Goal: Transaction & Acquisition: Book appointment/travel/reservation

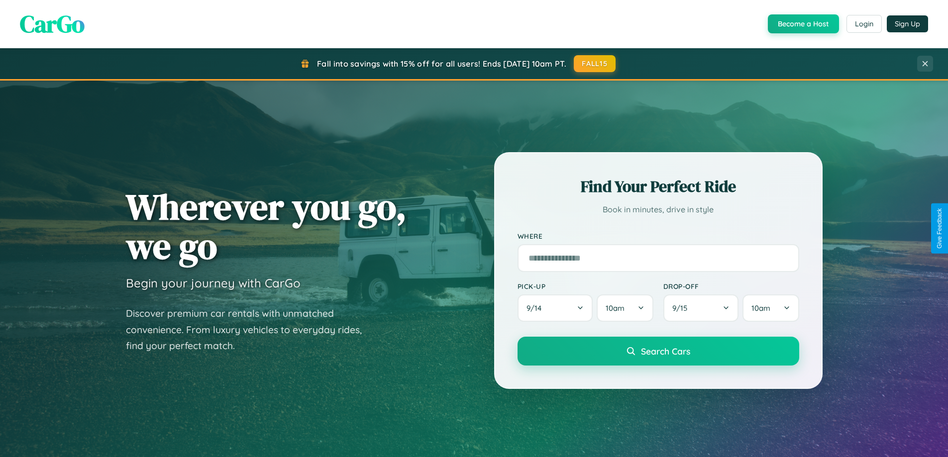
scroll to position [1915, 0]
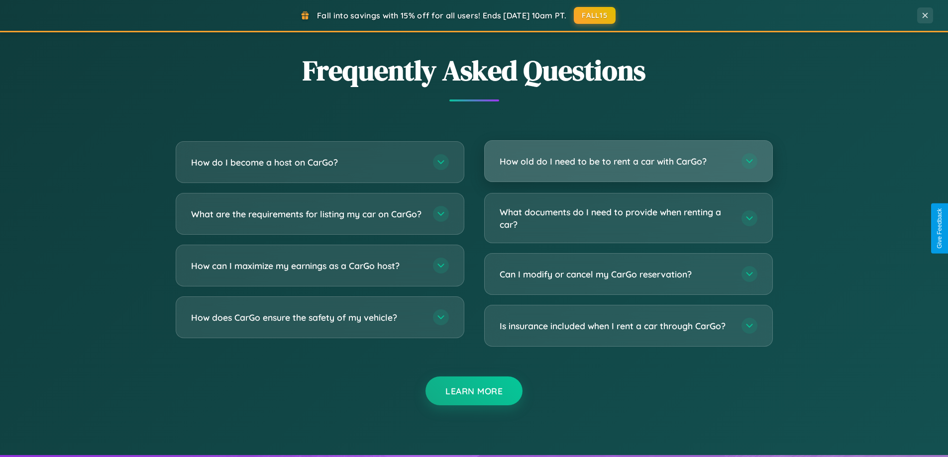
click at [628, 162] on h3 "How old do I need to be to rent a car with CarGo?" at bounding box center [616, 161] width 232 height 12
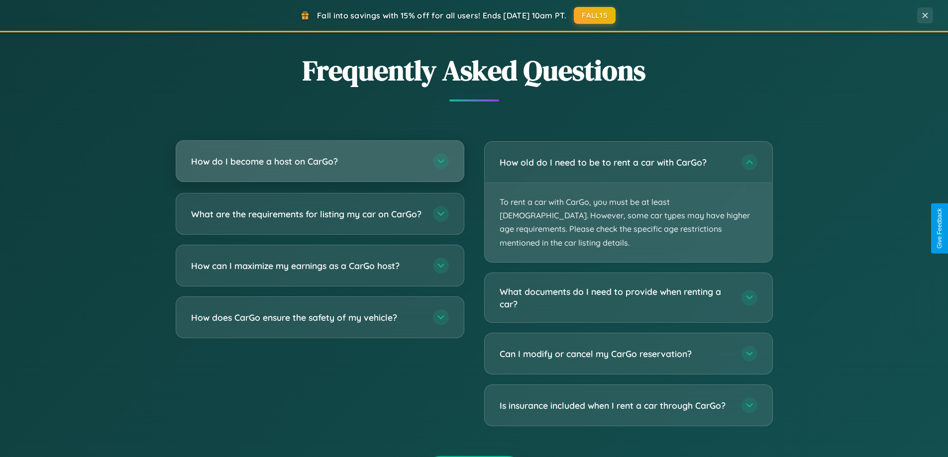
click at [319, 162] on h3 "How do I become a host on CarGo?" at bounding box center [307, 161] width 232 height 12
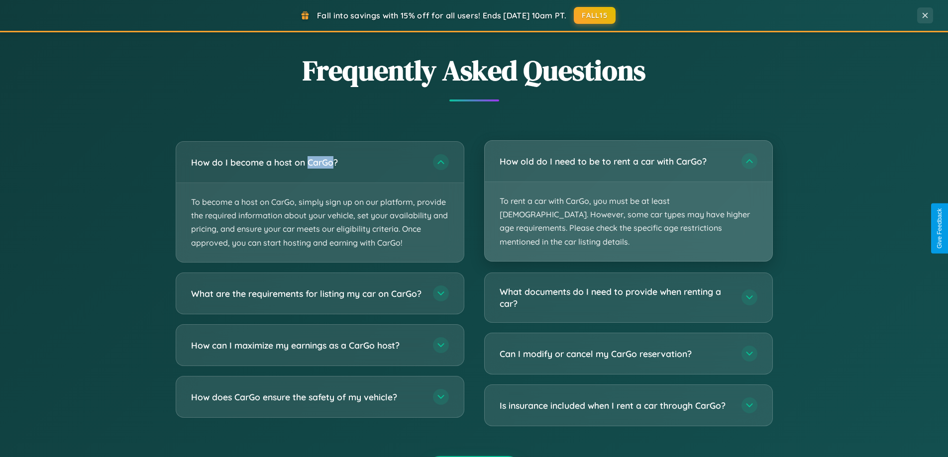
click at [628, 195] on p "To rent a car with CarGo, you must be at least [DEMOGRAPHIC_DATA]. However, som…" at bounding box center [629, 221] width 288 height 79
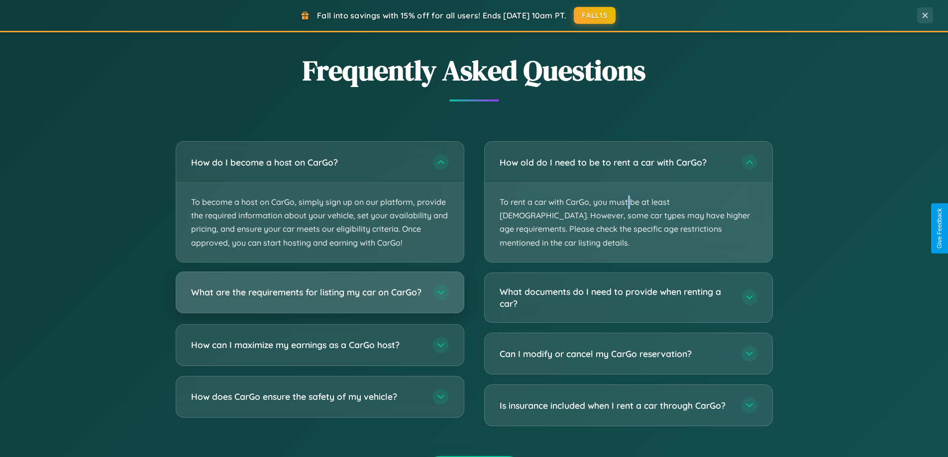
click at [319, 298] on h3 "What are the requirements for listing my car on CarGo?" at bounding box center [307, 292] width 232 height 12
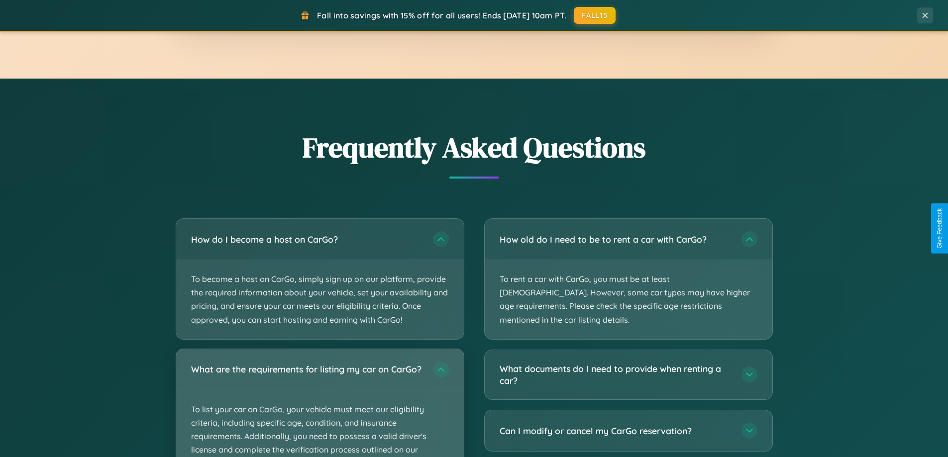
scroll to position [29, 0]
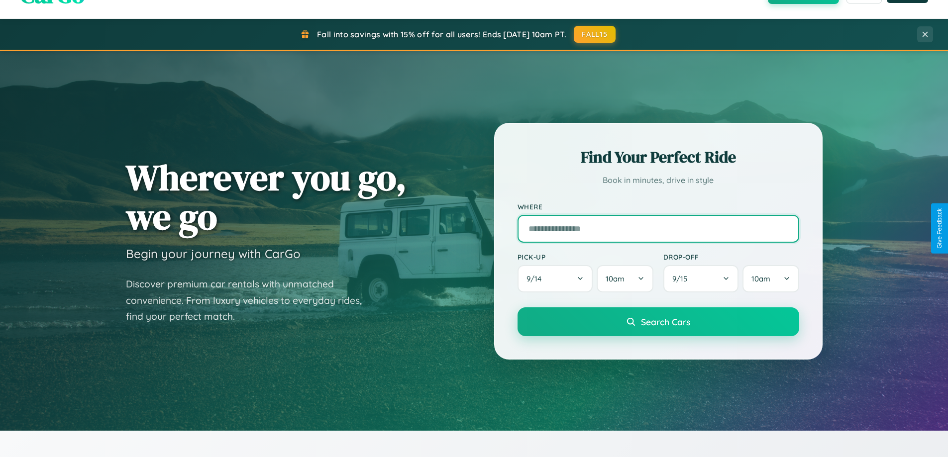
click at [658, 228] on input "text" at bounding box center [659, 229] width 282 height 28
type input "**********"
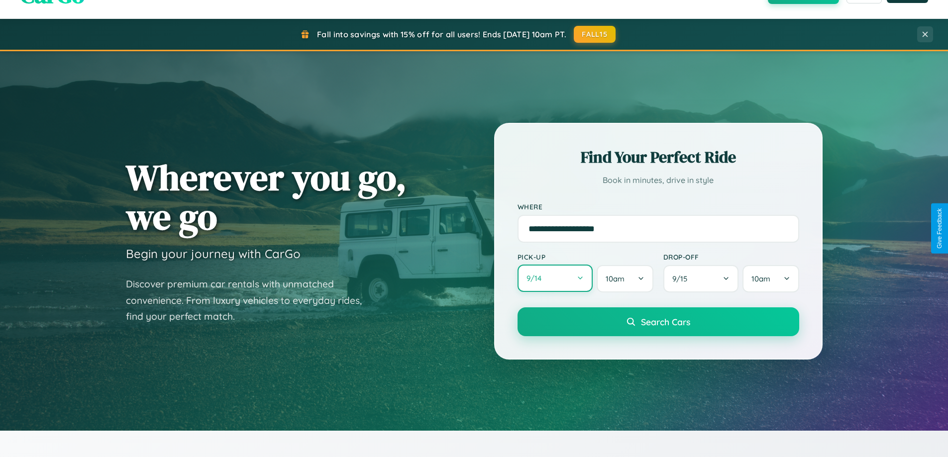
click at [555, 279] on button "9 / 14" at bounding box center [556, 278] width 76 height 27
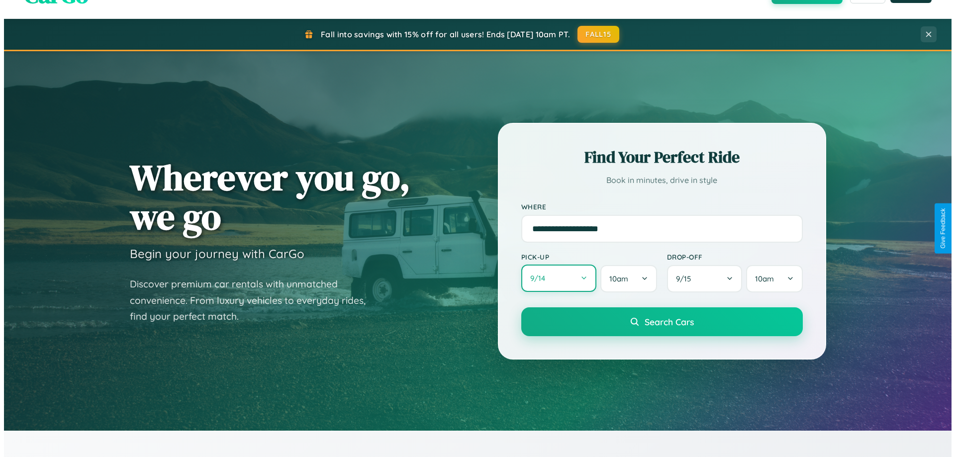
select select "*"
select select "****"
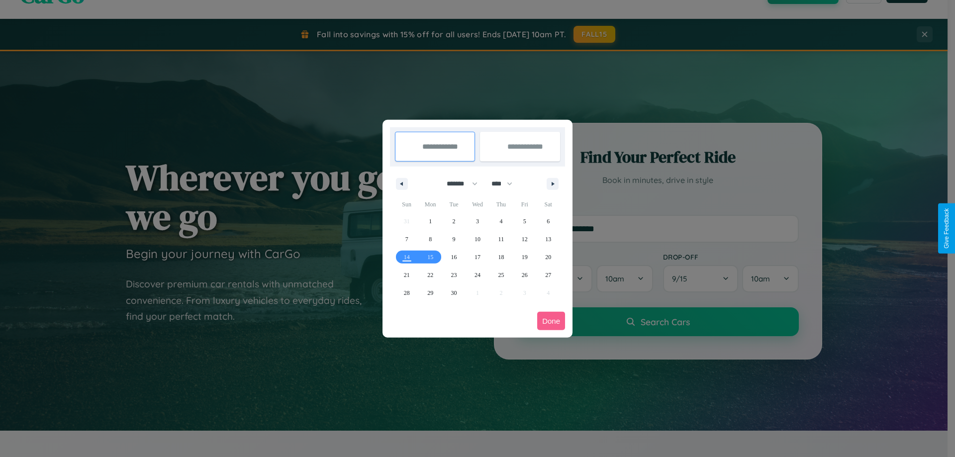
click at [458, 184] on select "******* ******** ***** ***** *** **** **** ****** ********* ******* ******** **…" at bounding box center [460, 184] width 42 height 16
select select "*"
click at [501, 275] on span "23" at bounding box center [501, 275] width 6 height 18
type input "**********"
click at [454, 293] on span "28" at bounding box center [454, 293] width 6 height 18
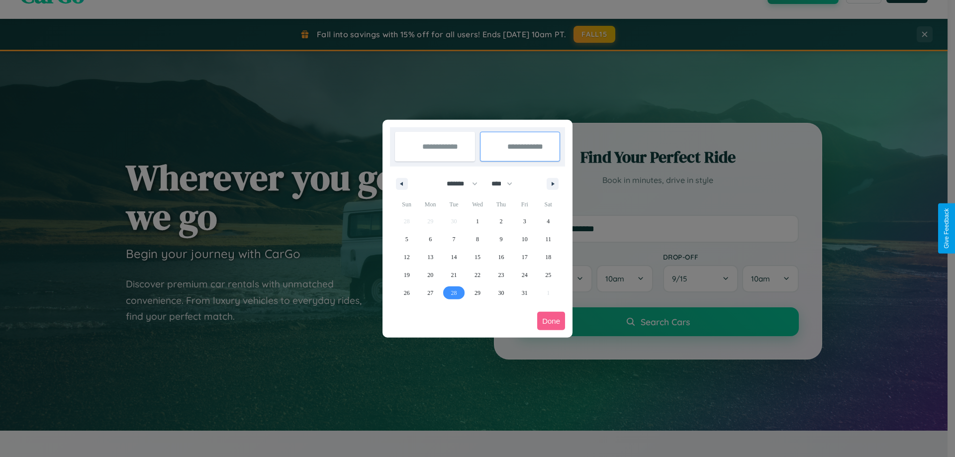
type input "**********"
click at [551, 321] on button "Done" at bounding box center [551, 321] width 28 height 18
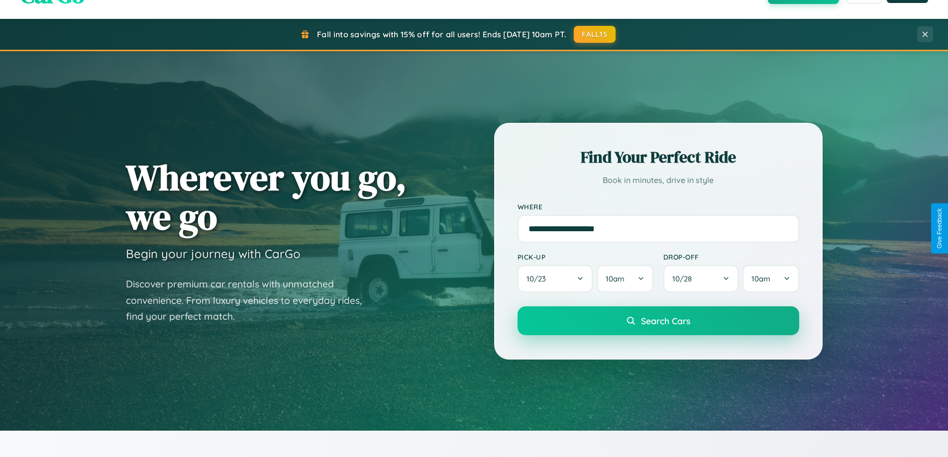
click at [658, 321] on span "Search Cars" at bounding box center [665, 320] width 49 height 11
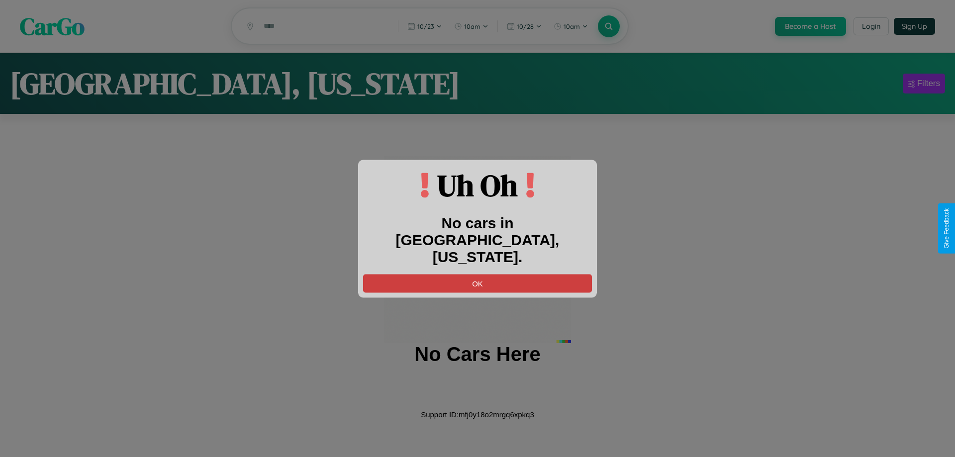
click at [478, 274] on button "OK" at bounding box center [477, 283] width 229 height 18
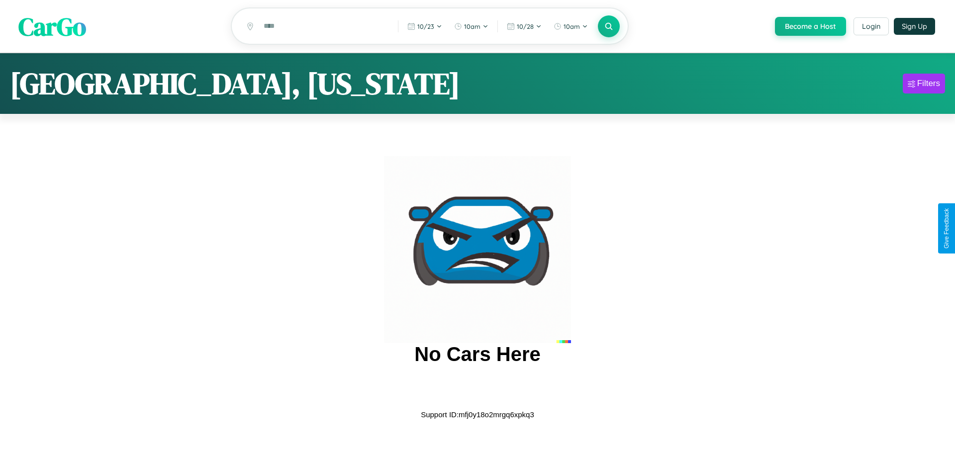
click at [52, 27] on span "CarGo" at bounding box center [52, 26] width 68 height 34
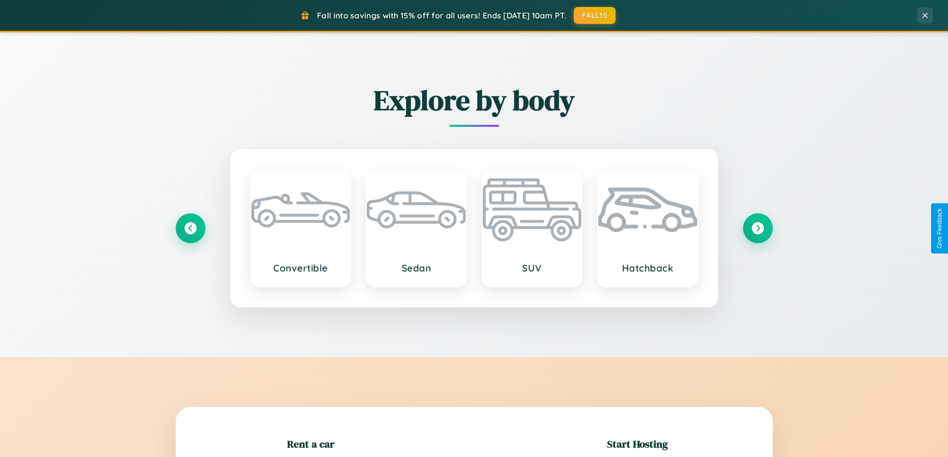
scroll to position [215, 0]
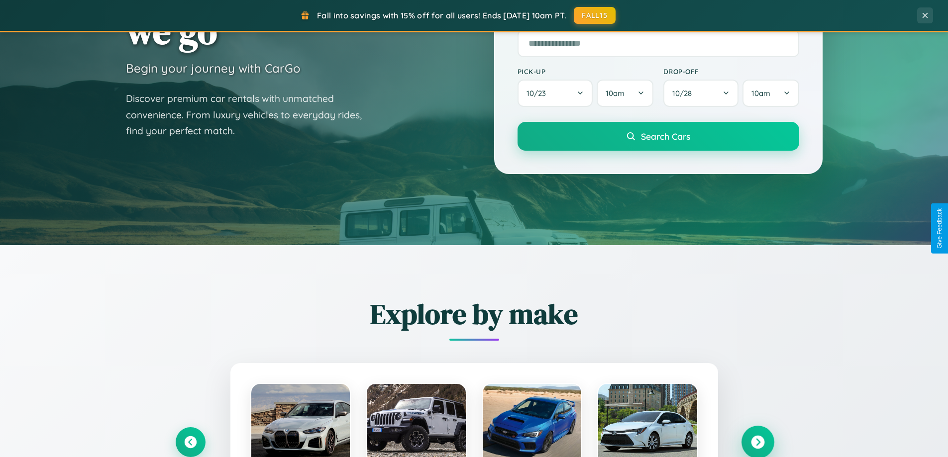
click at [757, 442] on icon at bounding box center [757, 442] width 13 height 13
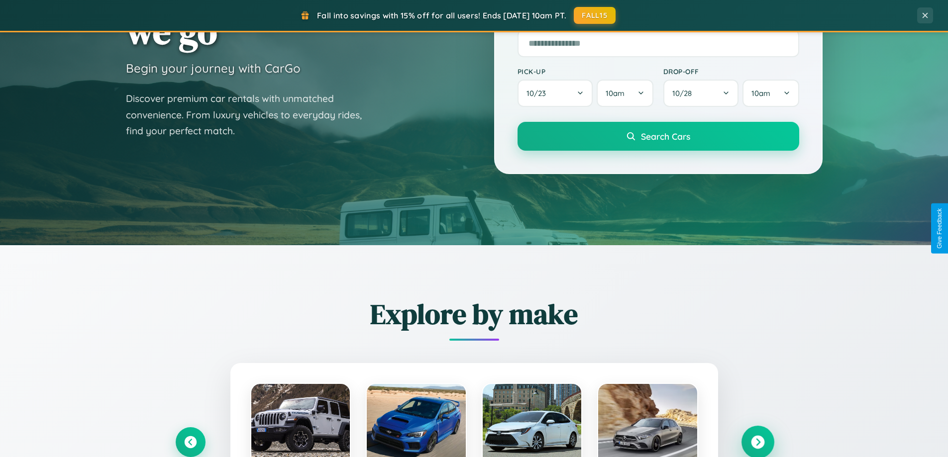
click at [757, 441] on icon at bounding box center [757, 442] width 13 height 13
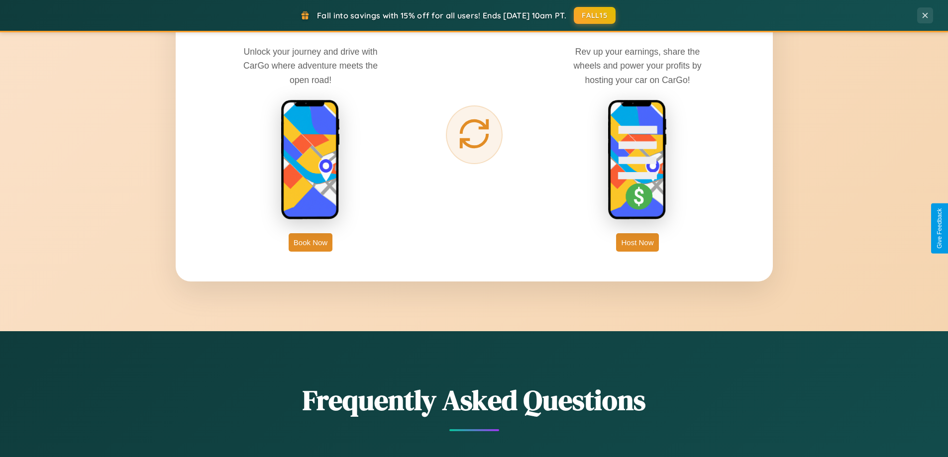
scroll to position [1599, 0]
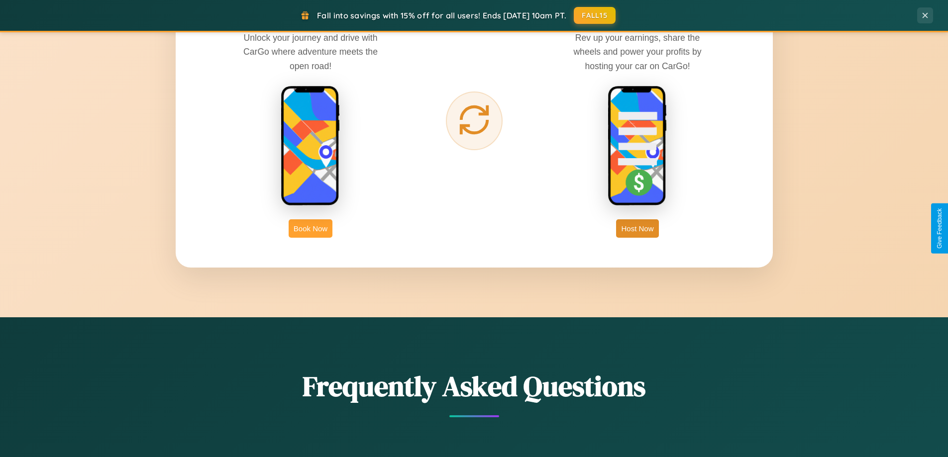
click at [311, 228] on button "Book Now" at bounding box center [311, 228] width 44 height 18
